Goal: Information Seeking & Learning: Understand process/instructions

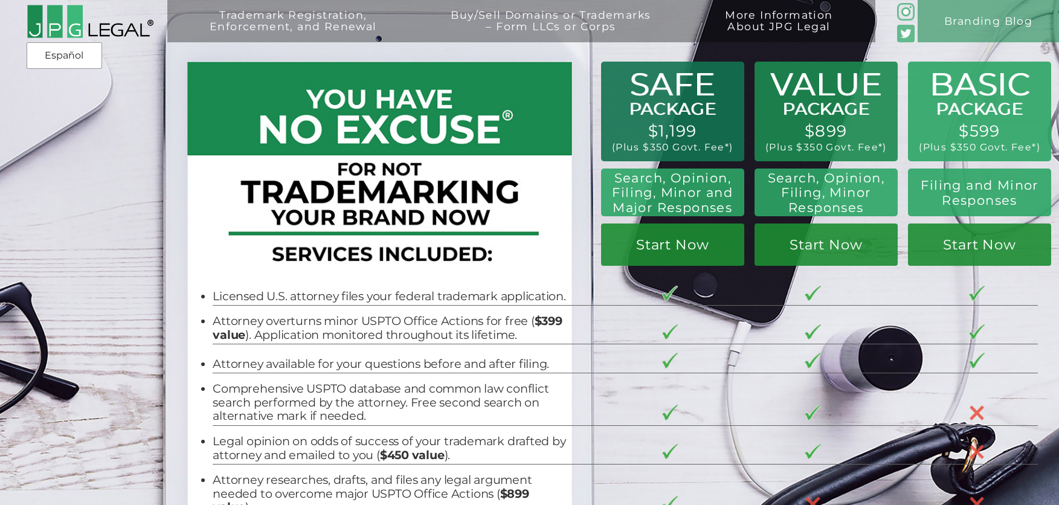
click at [526, 325] on li "Attorney overturns minor USPTO Office Actions for free ( $399 value ). Applicat…" at bounding box center [391, 328] width 357 height 28
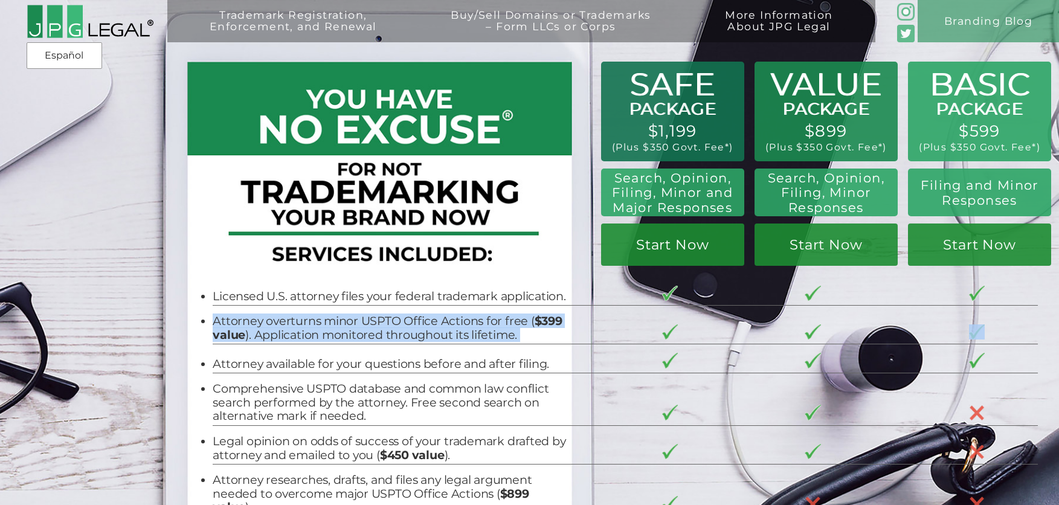
click at [526, 325] on li "Attorney overturns minor USPTO Office Actions for free ( $399 value ). Applicat…" at bounding box center [391, 328] width 357 height 28
click at [509, 327] on li "Attorney overturns minor USPTO Office Actions for free ( $399 value ). Applicat…" at bounding box center [391, 328] width 357 height 28
drag, startPoint x: 527, startPoint y: 339, endPoint x: 205, endPoint y: 324, distance: 322.4
click at [213, 324] on li "Attorney overturns minor USPTO Office Actions for free ( $399 value ). Applicat…" at bounding box center [391, 328] width 357 height 28
click at [223, 327] on li "Attorney overturns minor USPTO Office Actions for free ( $399 value ). Applicat…" at bounding box center [391, 328] width 357 height 28
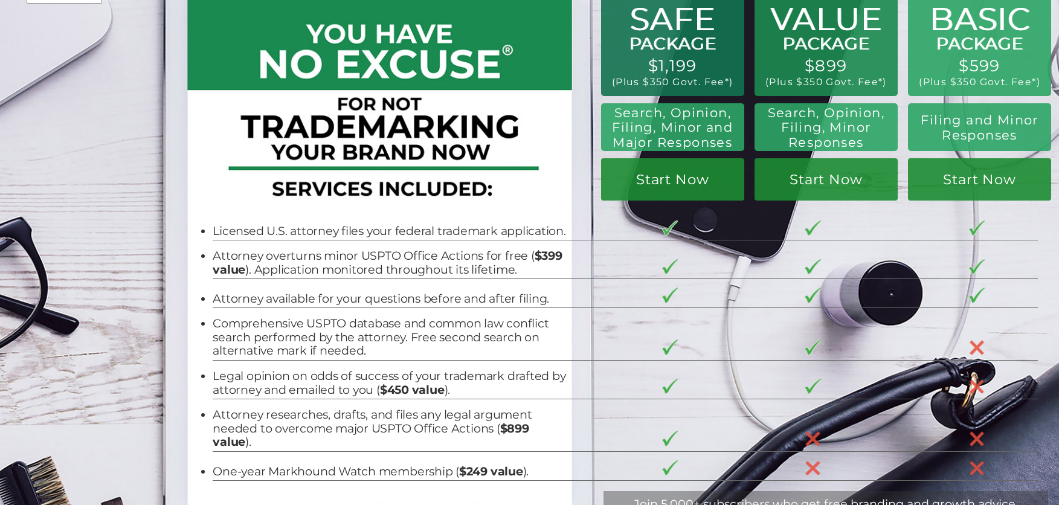
scroll to position [60, 0]
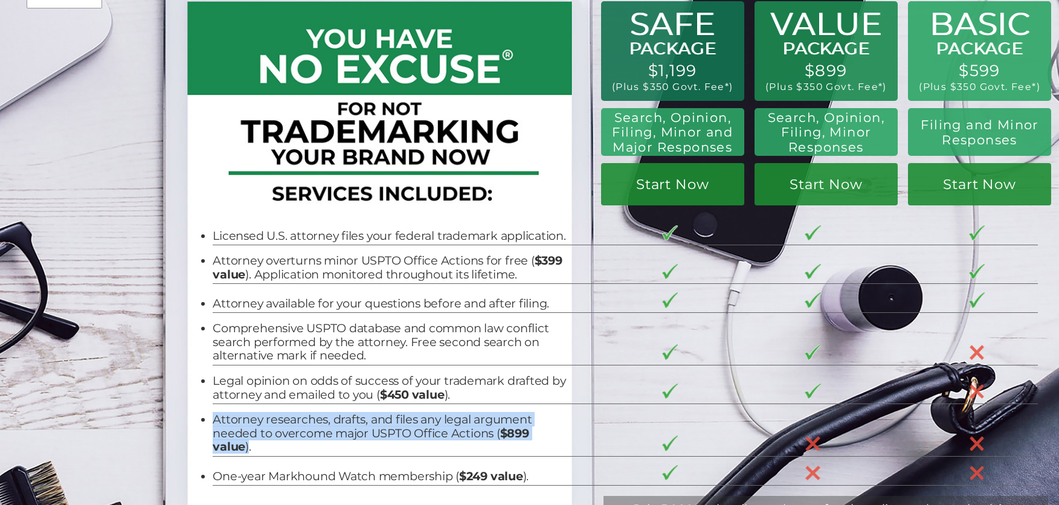
click at [563, 442] on td "Attorney researches, drafts, and files any legal argument needed to overcome ma…" at bounding box center [403, 430] width 380 height 53
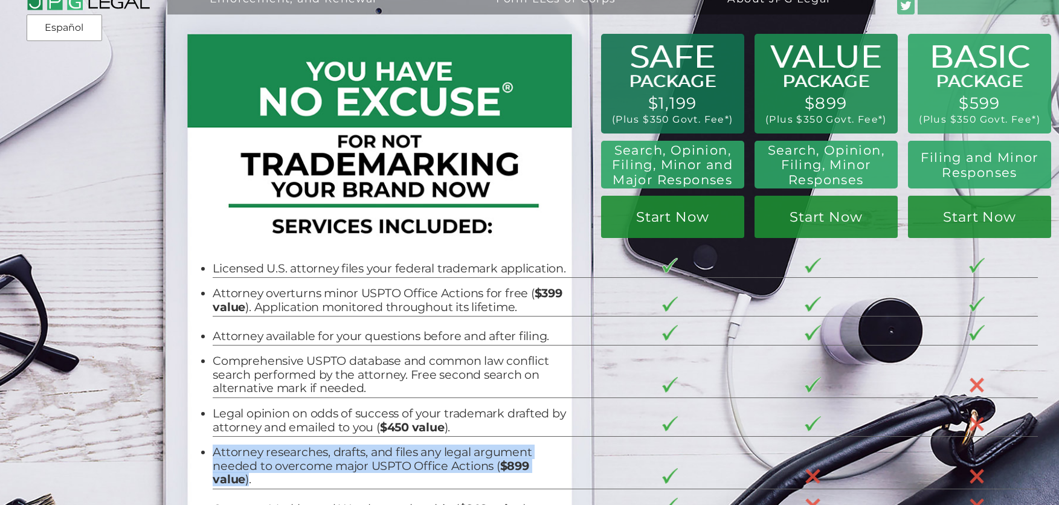
scroll to position [0, 0]
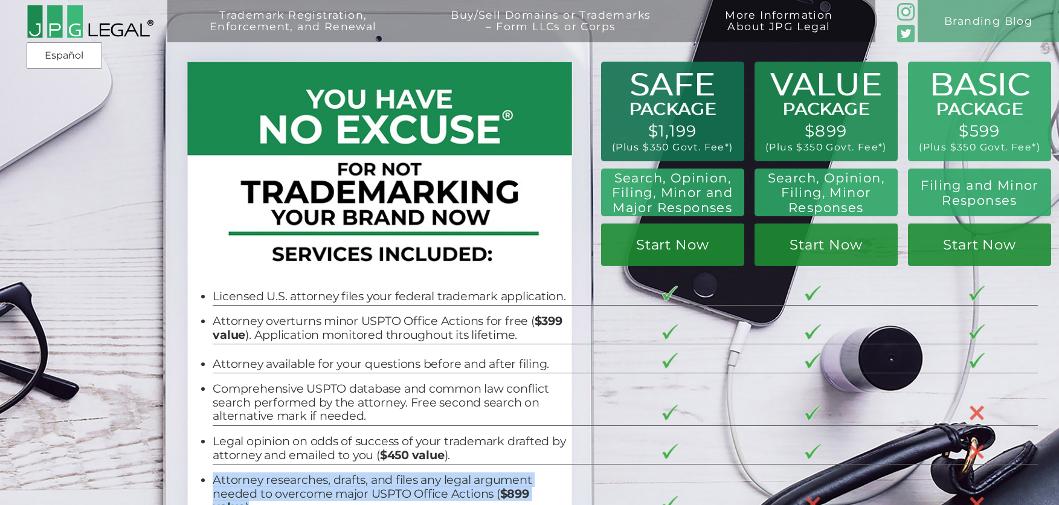
click at [685, 196] on h2 "Search, Opinion, Filing, Minor and Major Responses" at bounding box center [672, 193] width 131 height 45
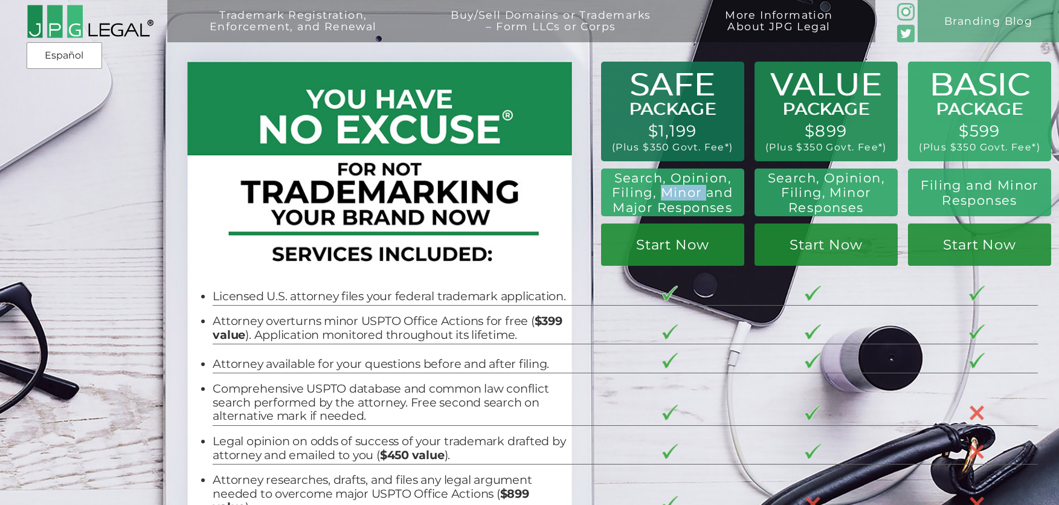
click at [685, 196] on h2 "Search, Opinion, Filing, Minor and Major Responses" at bounding box center [672, 193] width 131 height 45
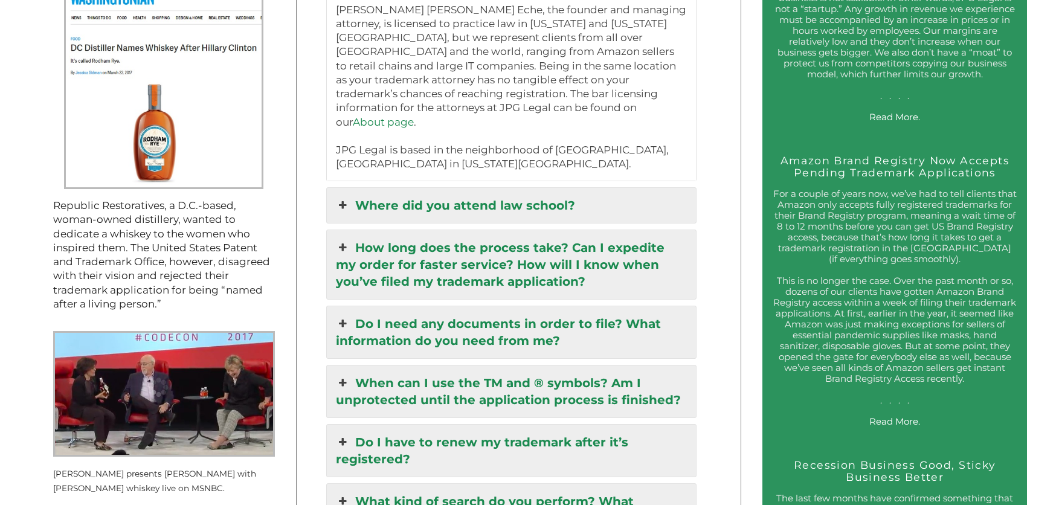
scroll to position [1450, 0]
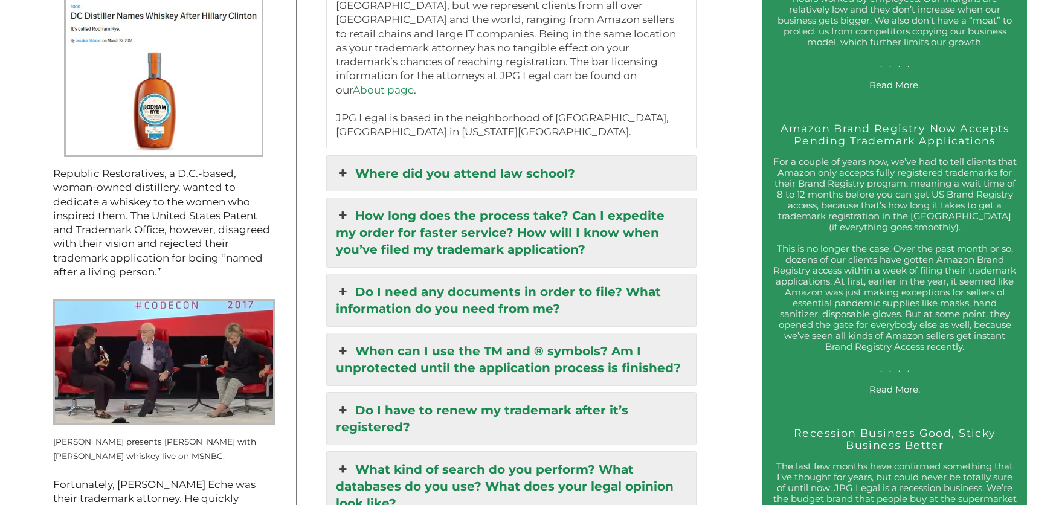
click at [363, 198] on link "How long does the process take? Can I expedite my order for faster service? How…" at bounding box center [512, 232] width 370 height 69
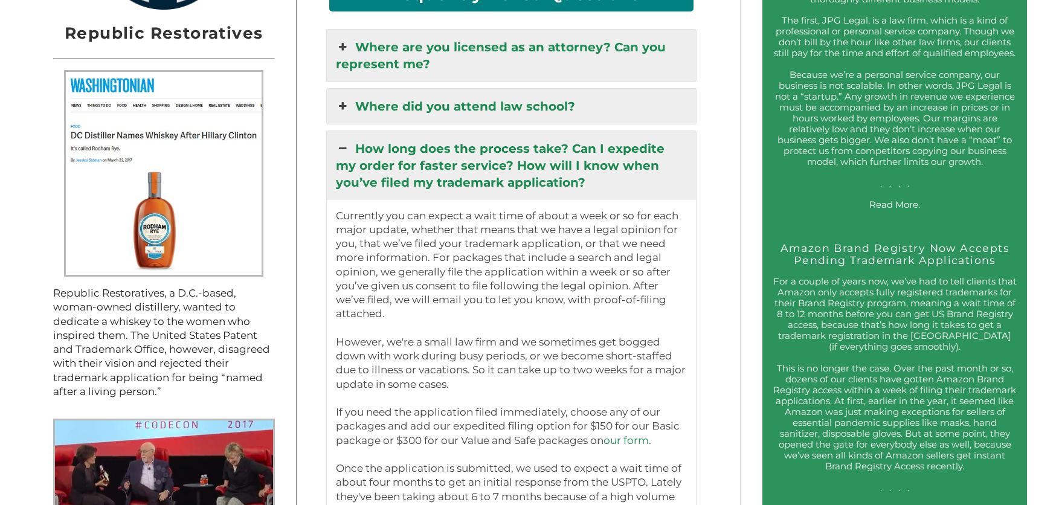
scroll to position [1329, 0]
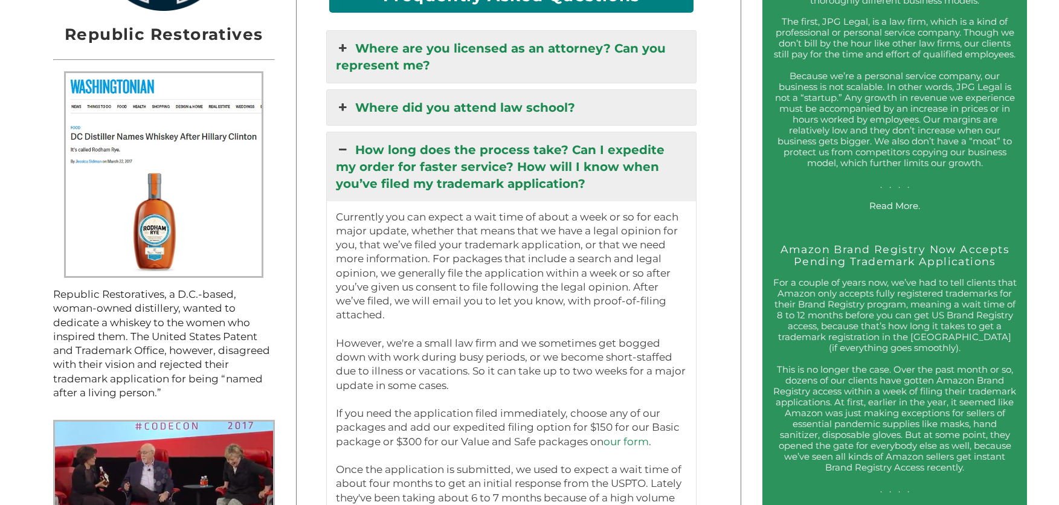
click at [358, 140] on link "How long does the process take? Can I expedite my order for faster service? How…" at bounding box center [512, 166] width 370 height 69
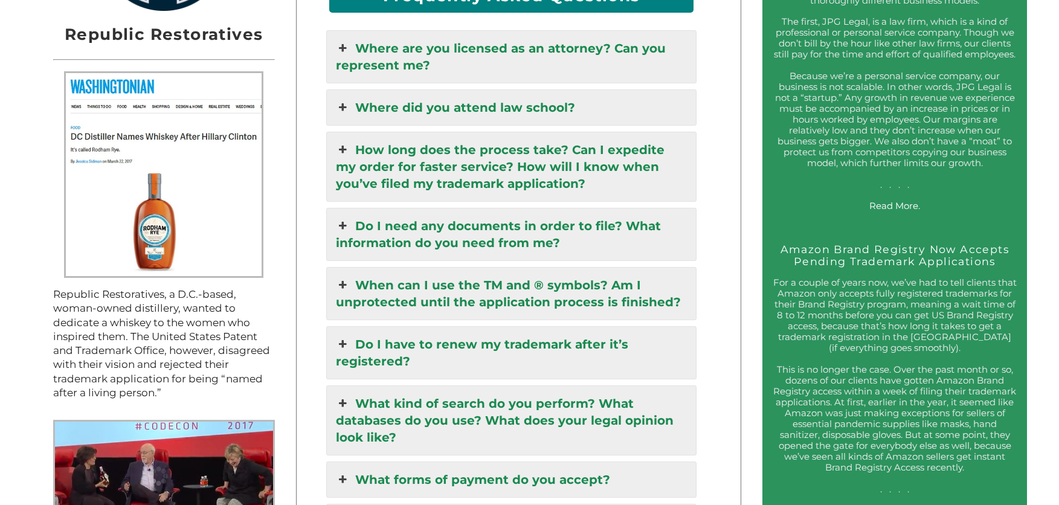
click at [387, 218] on link "Do I need any documents in order to file? What information do you need from me?" at bounding box center [512, 234] width 370 height 52
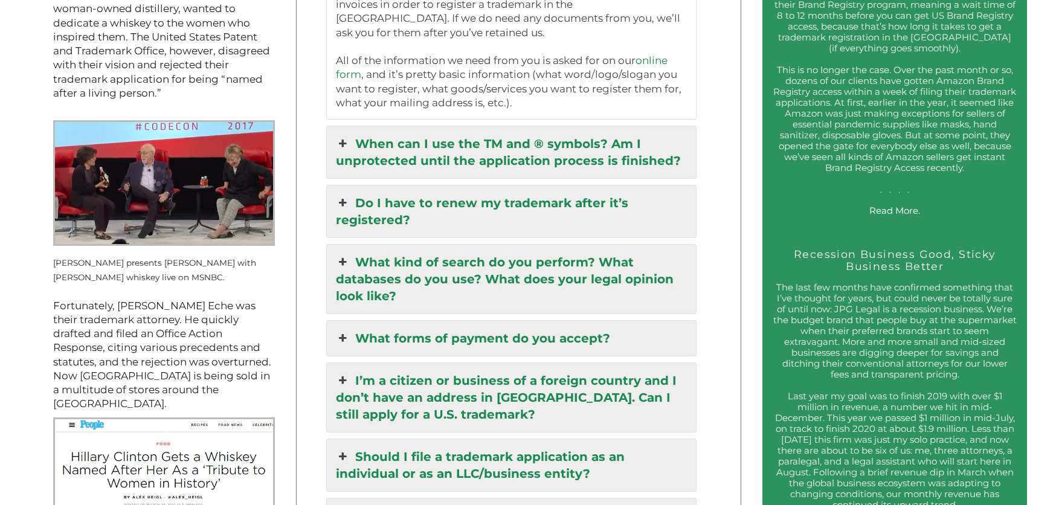
scroll to position [1631, 0]
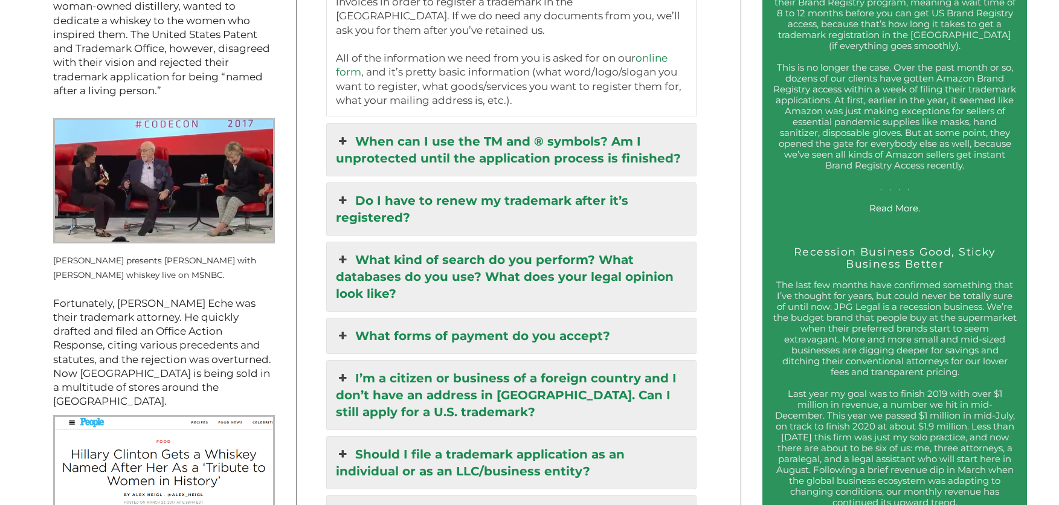
click at [359, 370] on link "I’m a citizen or business of a foreign country and I don’t have an address in […" at bounding box center [512, 395] width 370 height 69
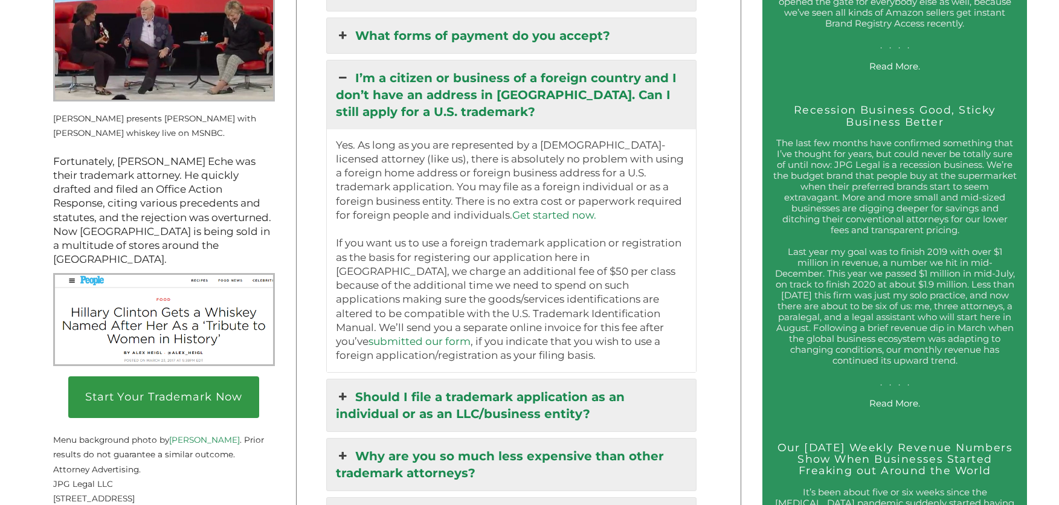
scroll to position [1752, 0]
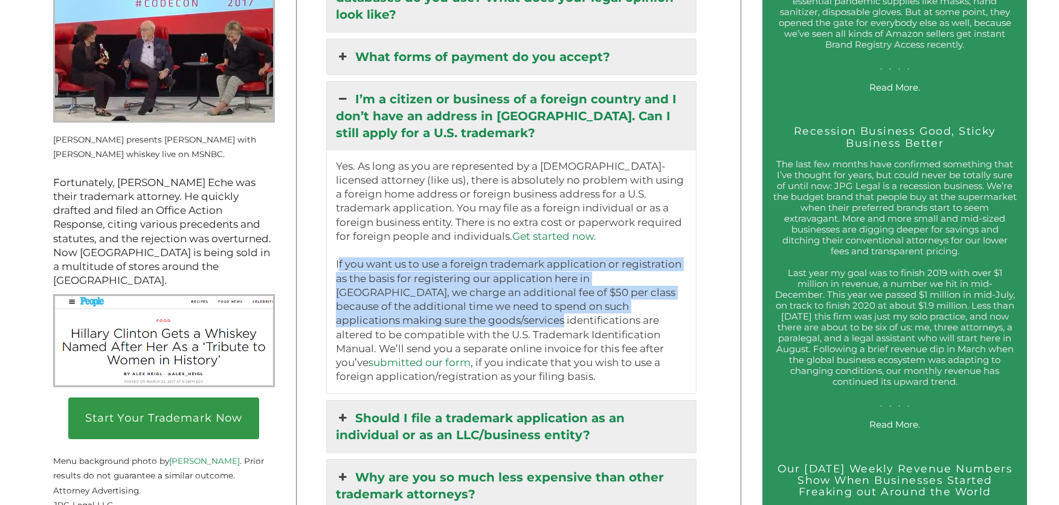
drag, startPoint x: 335, startPoint y: 239, endPoint x: 429, endPoint y: 300, distance: 112.1
click at [429, 300] on div "Yes. As long as you are represented by a [DEMOGRAPHIC_DATA]-licensed attorney (…" at bounding box center [512, 271] width 370 height 243
click at [527, 269] on p "Yes. As long as you are represented by a [DEMOGRAPHIC_DATA]-licensed attorney (…" at bounding box center [512, 272] width 352 height 225
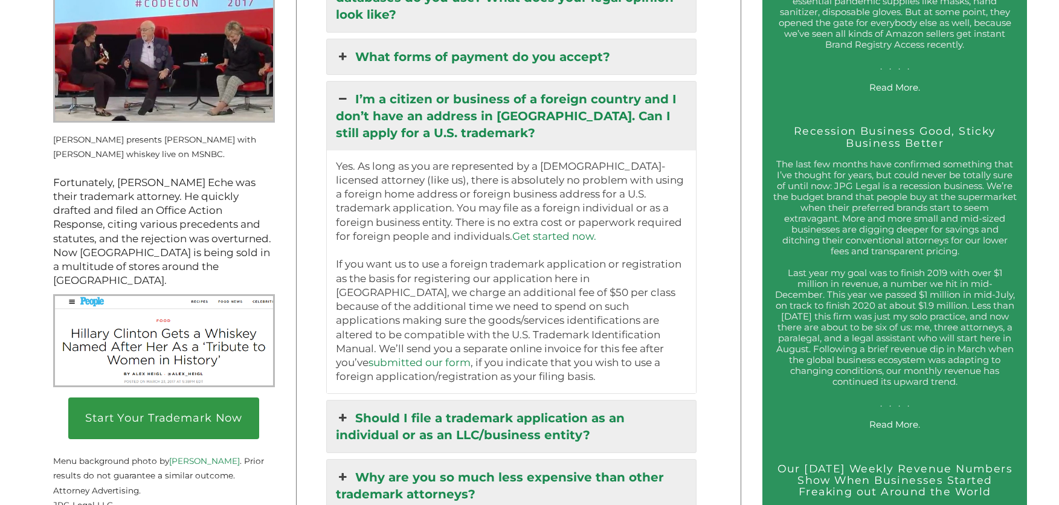
click at [399, 279] on p "Yes. As long as you are represented by a [DEMOGRAPHIC_DATA]-licensed attorney (…" at bounding box center [512, 272] width 352 height 225
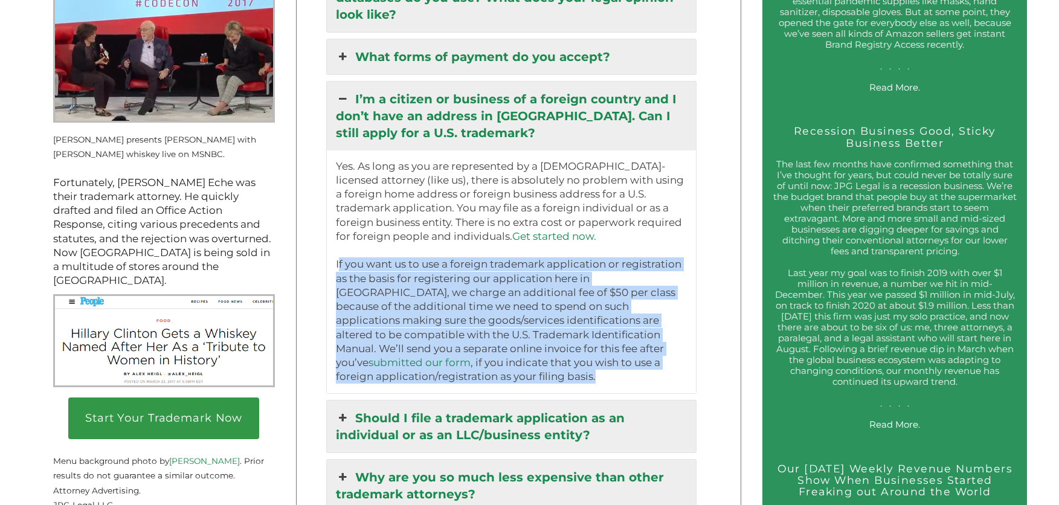
click at [399, 279] on p "Yes. As long as you are represented by a [DEMOGRAPHIC_DATA]-licensed attorney (…" at bounding box center [512, 272] width 352 height 225
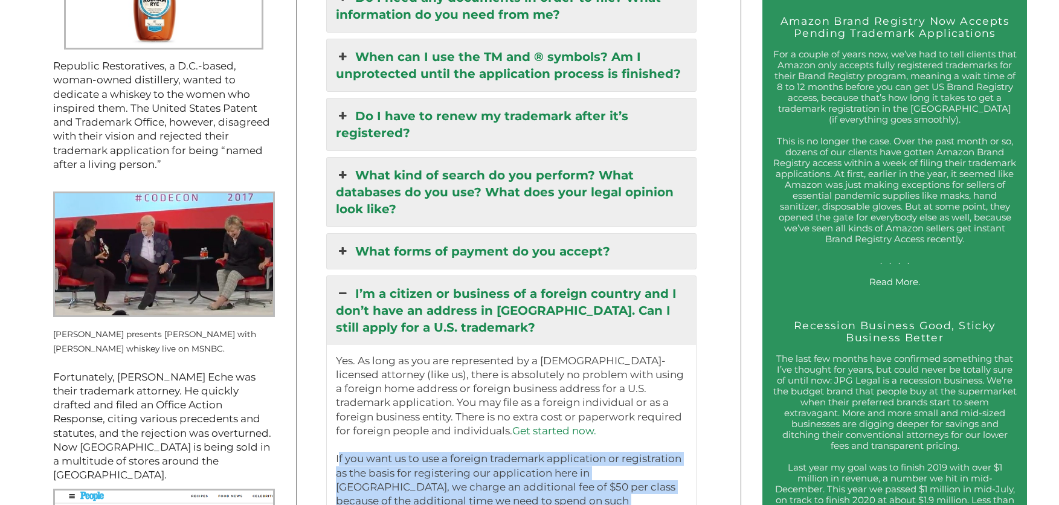
scroll to position [1571, 0]
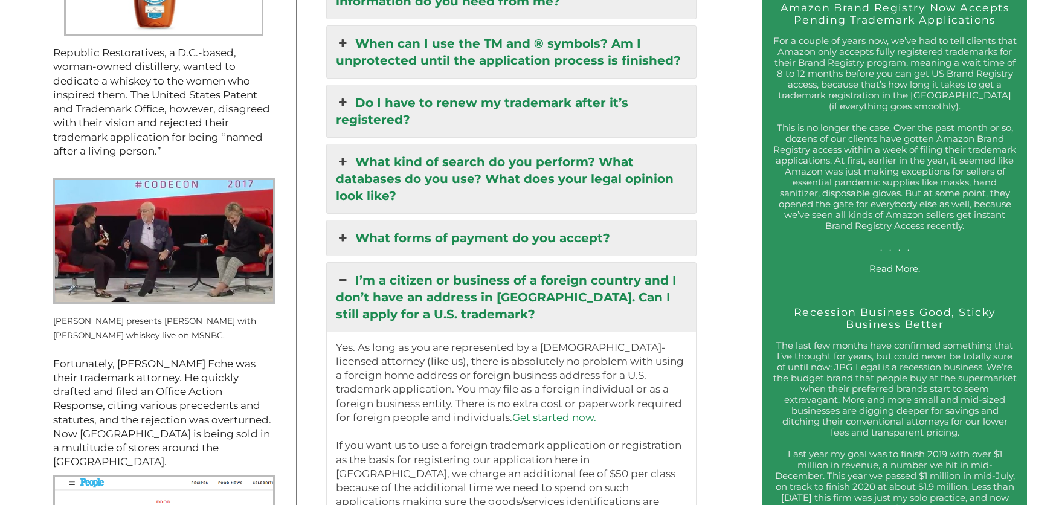
click at [368, 369] on p "Yes. As long as you are represented by a [DEMOGRAPHIC_DATA]-licensed attorney (…" at bounding box center [512, 453] width 352 height 225
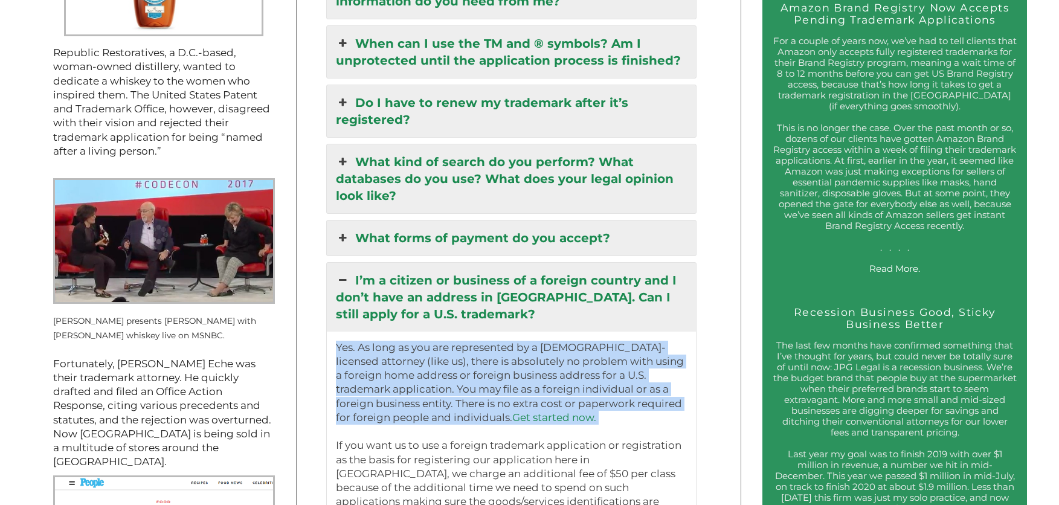
click at [368, 369] on p "Yes. As long as you are represented by a [DEMOGRAPHIC_DATA]-licensed attorney (…" at bounding box center [512, 453] width 352 height 225
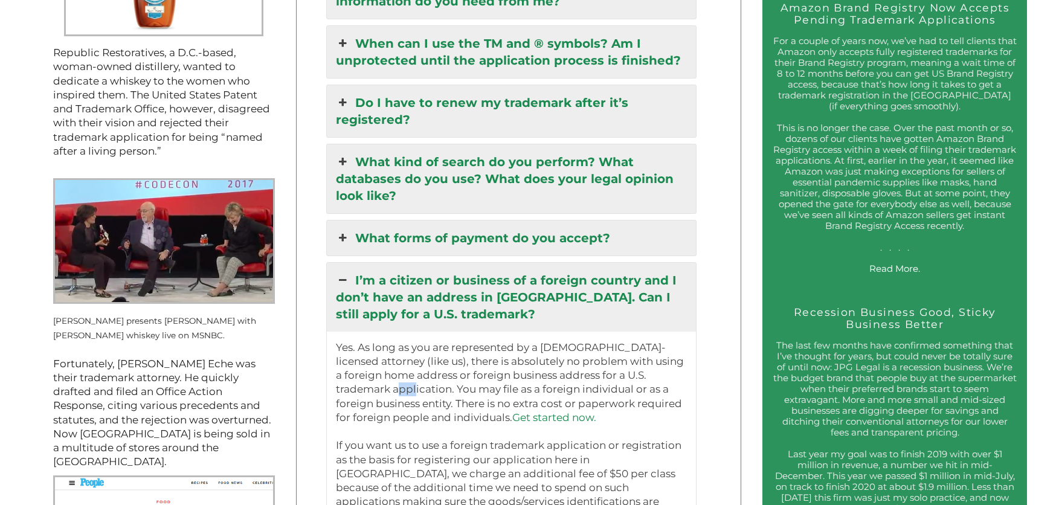
click at [368, 369] on p "Yes. As long as you are represented by a [DEMOGRAPHIC_DATA]-licensed attorney (…" at bounding box center [512, 453] width 352 height 225
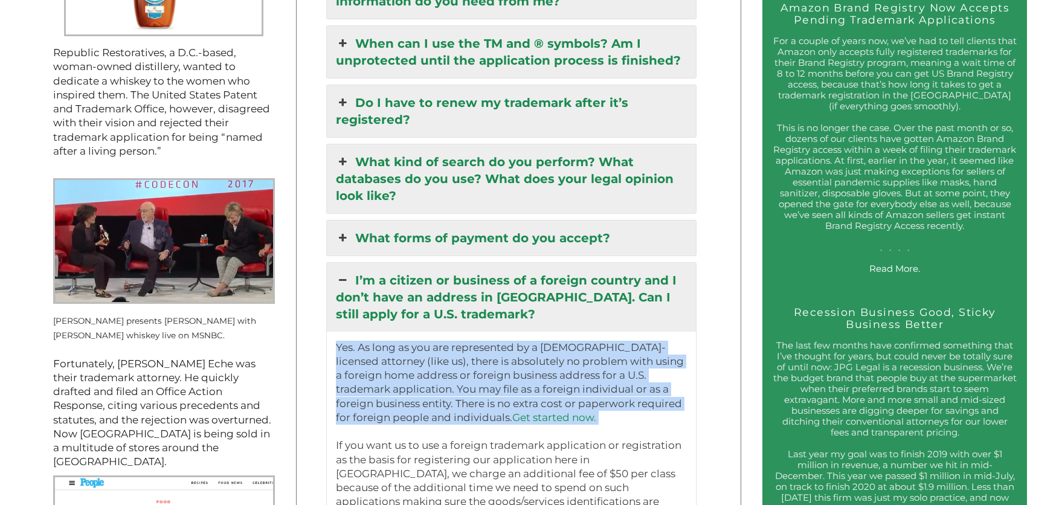
click at [368, 369] on p "Yes. As long as you are represented by a [DEMOGRAPHIC_DATA]-licensed attorney (…" at bounding box center [512, 453] width 352 height 225
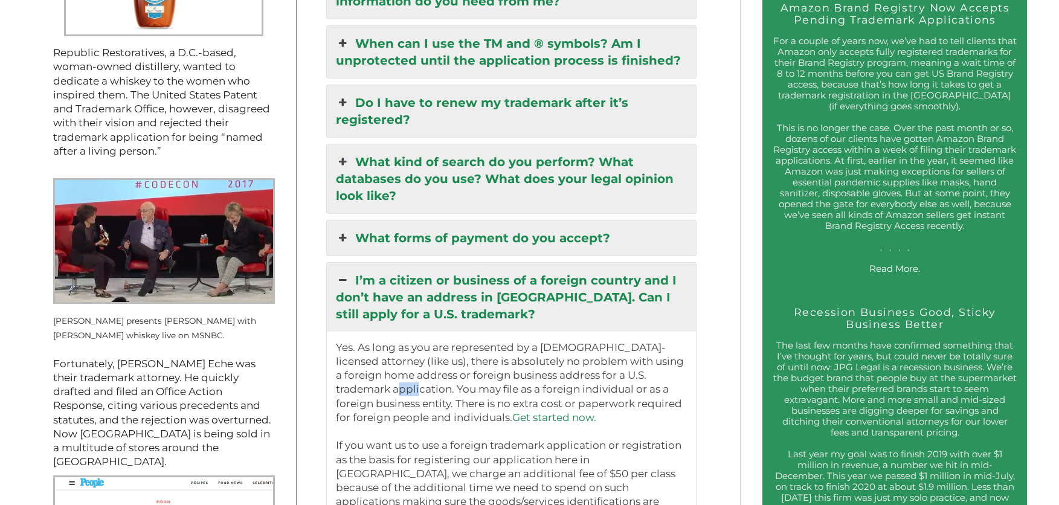
click at [368, 369] on p "Yes. As long as you are represented by a [DEMOGRAPHIC_DATA]-licensed attorney (…" at bounding box center [512, 453] width 352 height 225
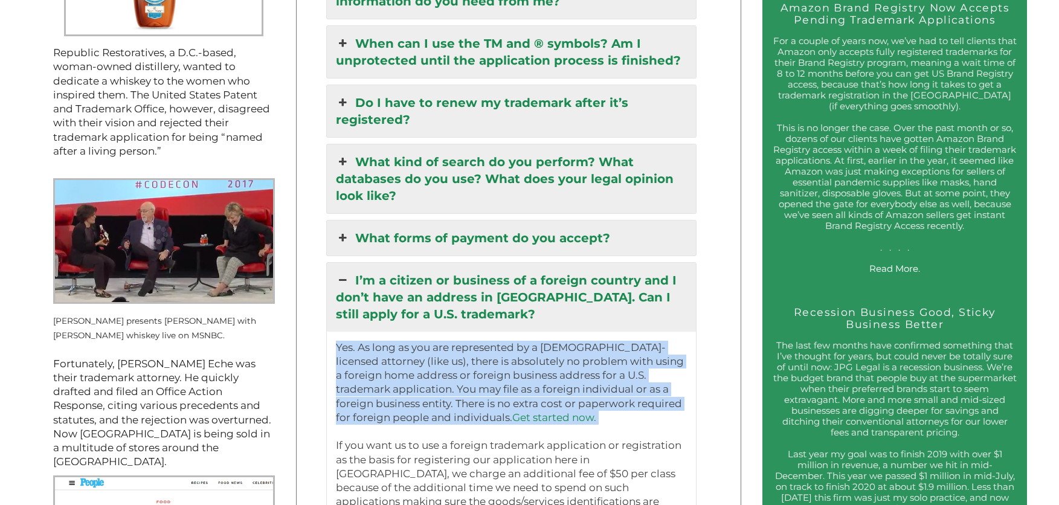
click at [368, 369] on p "Yes. As long as you are represented by a [DEMOGRAPHIC_DATA]-licensed attorney (…" at bounding box center [512, 453] width 352 height 225
click at [350, 370] on p "Yes. As long as you are represented by a [DEMOGRAPHIC_DATA]-licensed attorney (…" at bounding box center [512, 453] width 352 height 225
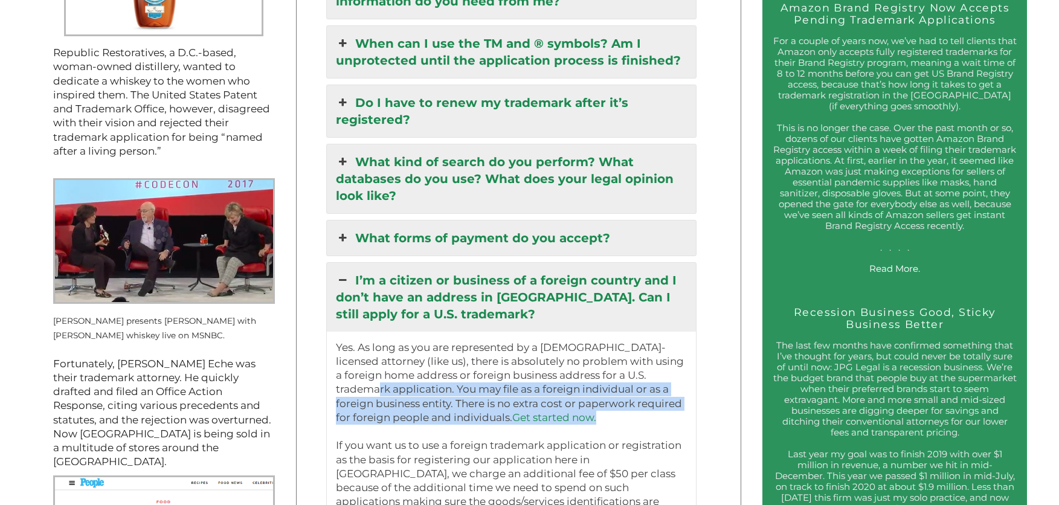
drag, startPoint x: 332, startPoint y: 368, endPoint x: 505, endPoint y: 398, distance: 174.8
click at [505, 398] on div "Yes. As long as you are represented by a [DEMOGRAPHIC_DATA]-licensed attorney (…" at bounding box center [512, 453] width 370 height 243
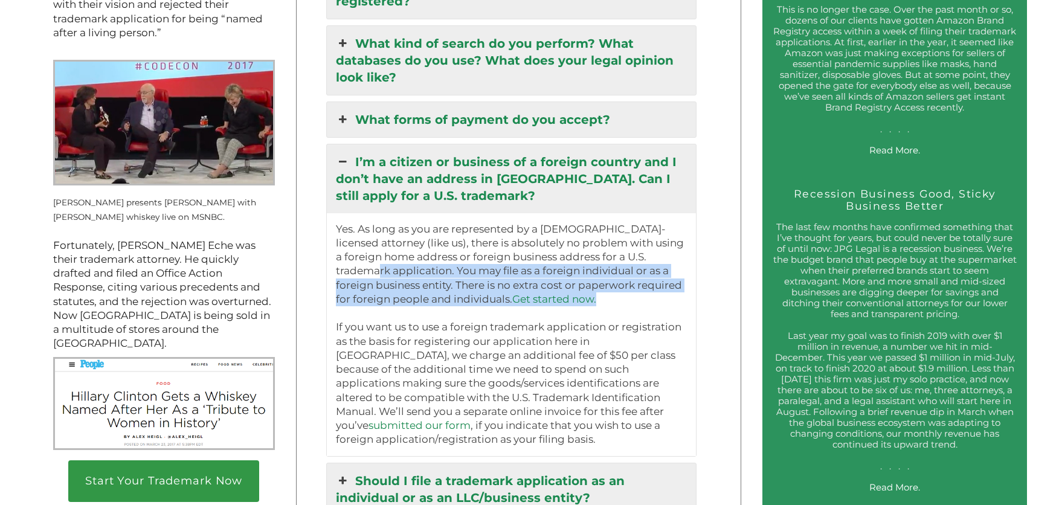
scroll to position [1692, 0]
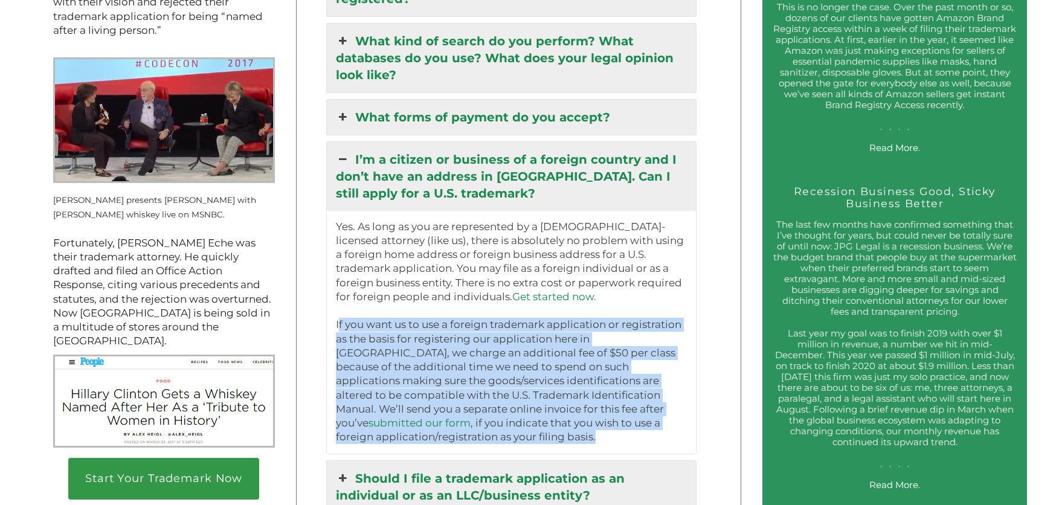
drag, startPoint x: 338, startPoint y: 301, endPoint x: 442, endPoint y: 422, distance: 159.4
click at [442, 422] on p "Yes. As long as you are represented by a [DEMOGRAPHIC_DATA]-licensed attorney (…" at bounding box center [512, 332] width 352 height 225
copy p "If you want us to use a foreign trademark application or registration as the ba…"
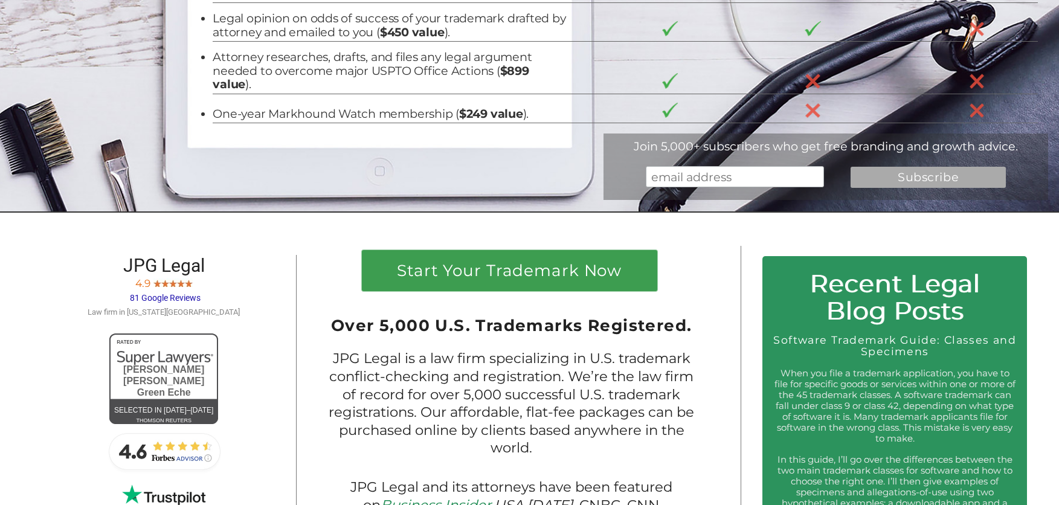
scroll to position [483, 0]
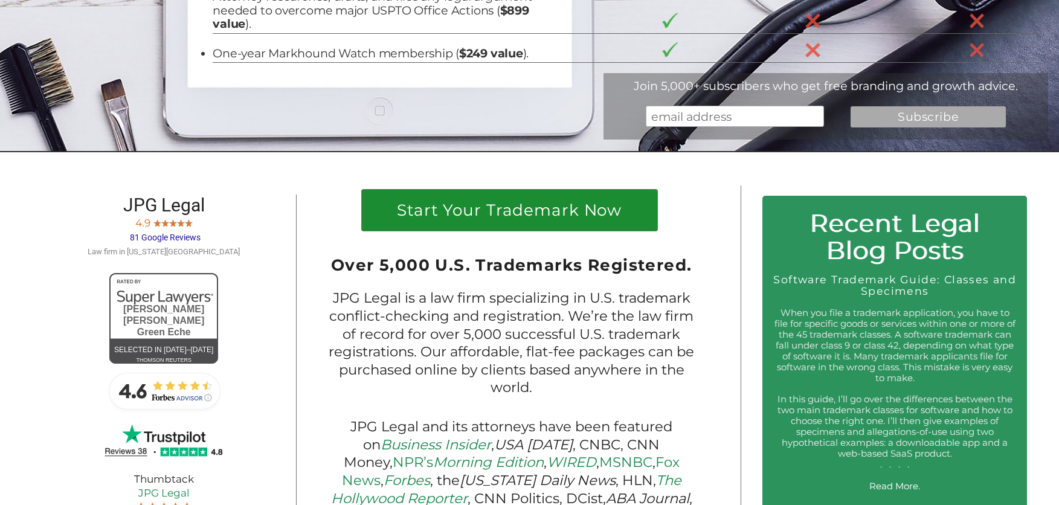
click at [512, 205] on h1 "Start Your Trademark Now" at bounding box center [509, 213] width 274 height 22
